Goal: Transaction & Acquisition: Register for event/course

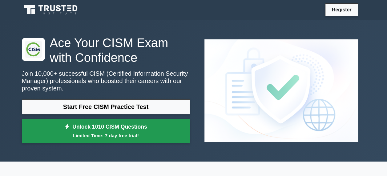
click at [128, 126] on link "Unlock 1010 CISM Questions Limited Time: 7-day free trial!" at bounding box center [106, 131] width 168 height 25
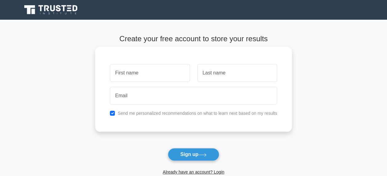
click at [151, 73] on input "text" at bounding box center [150, 73] width 80 height 18
type input "[PERSON_NAME]"
type input "Oyowe"
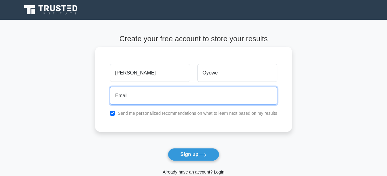
type input "[EMAIL_ADDRESS][DOMAIN_NAME]"
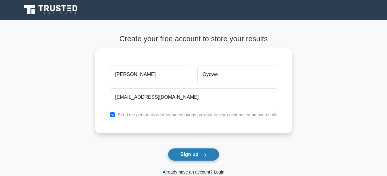
click at [189, 153] on button "Sign up" at bounding box center [194, 154] width 52 height 13
